Goal: Find contact information: Find contact information

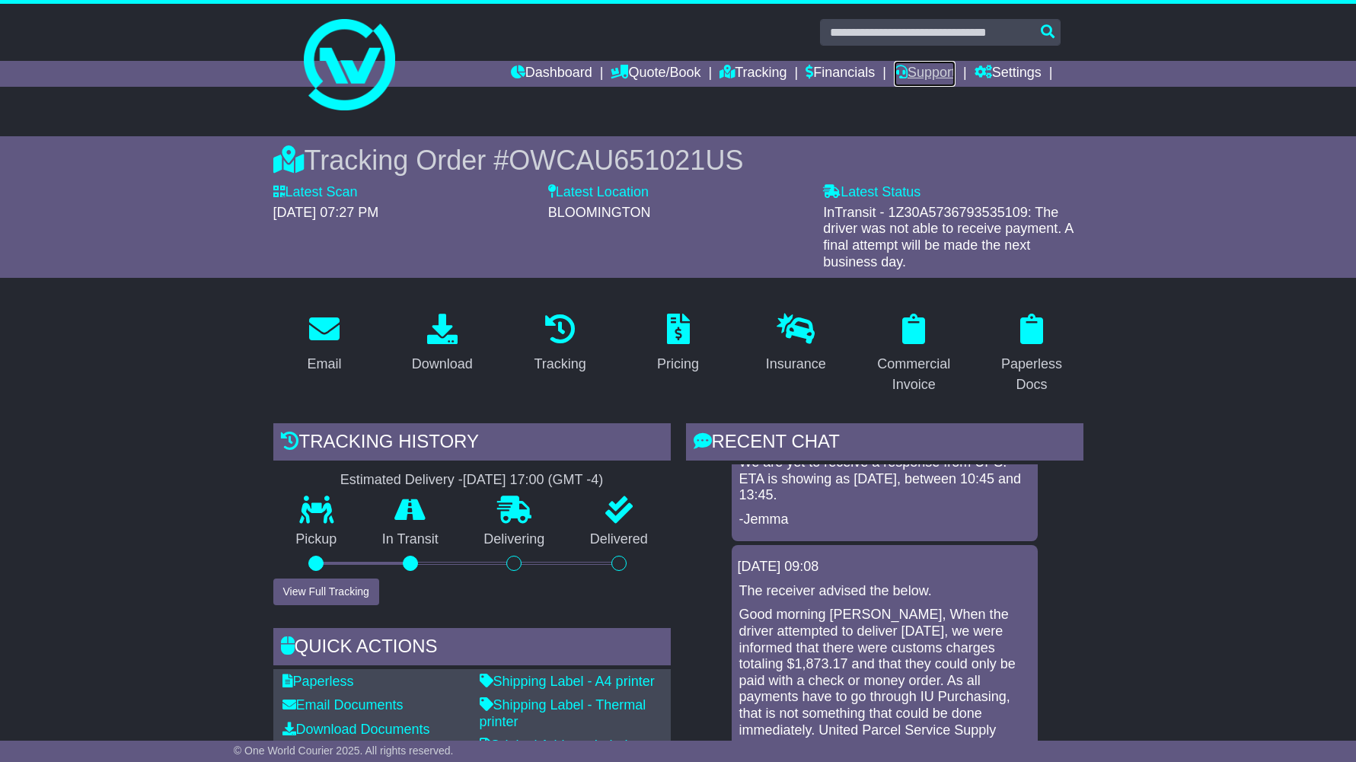
click at [916, 73] on link "Support" at bounding box center [925, 74] width 62 height 26
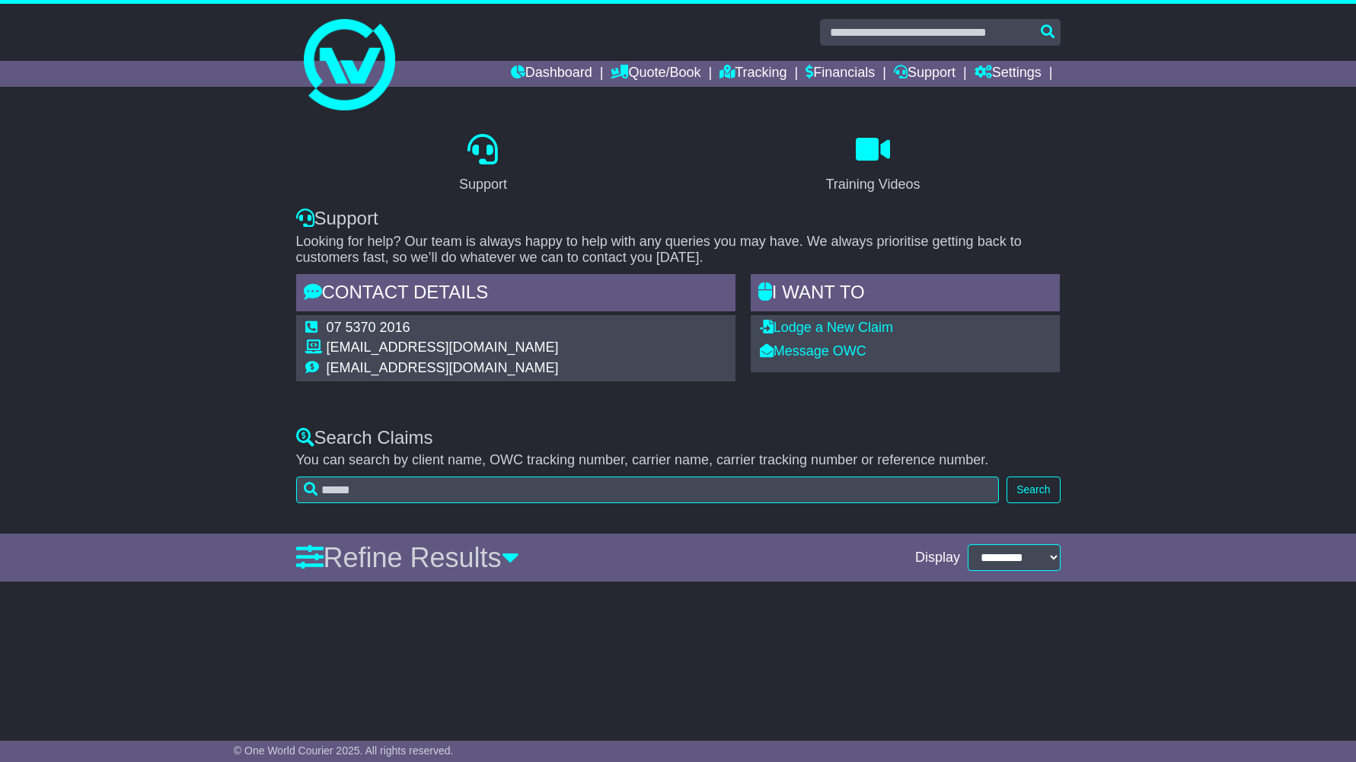
drag, startPoint x: 524, startPoint y: 349, endPoint x: 322, endPoint y: 349, distance: 201.7
click at [322, 349] on tr "support@oneworldcourier.com.au" at bounding box center [431, 349] width 253 height 21
copy tr "support@oneworldcourier.com.au"
